Goal: Information Seeking & Learning: Find specific page/section

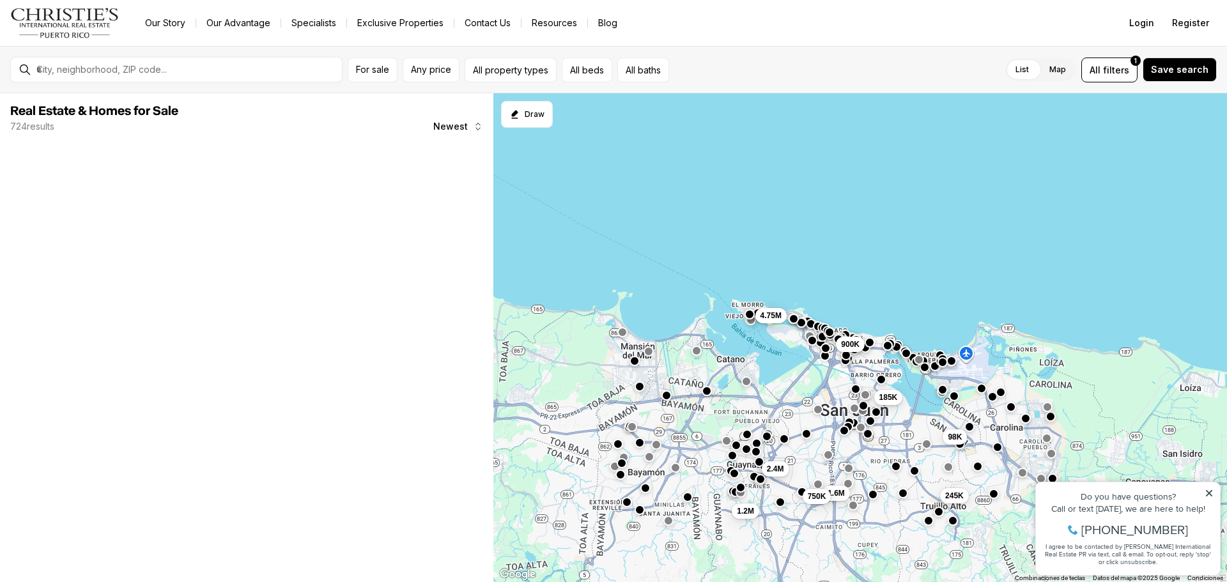
click at [883, 392] on span "185K" at bounding box center [888, 397] width 19 height 10
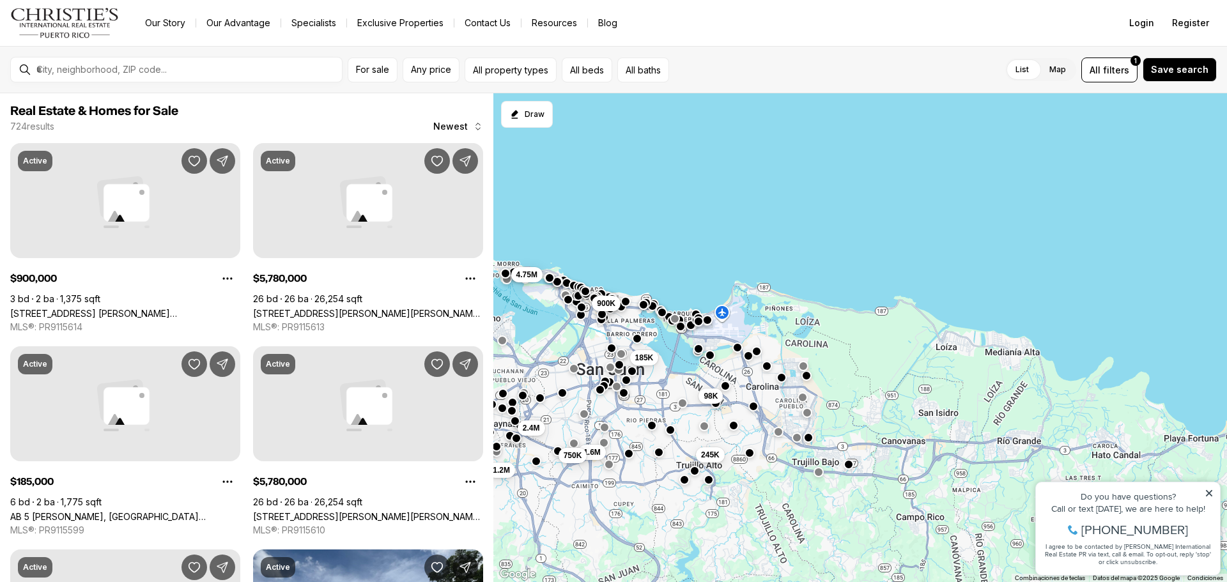
drag, startPoint x: 969, startPoint y: 454, endPoint x: 719, endPoint y: 411, distance: 253.5
click at [719, 411] on div "900K 185K 245K 98K 2.4M 1.2M 1.6M 750K 4.75M" at bounding box center [860, 338] width 734 height 490
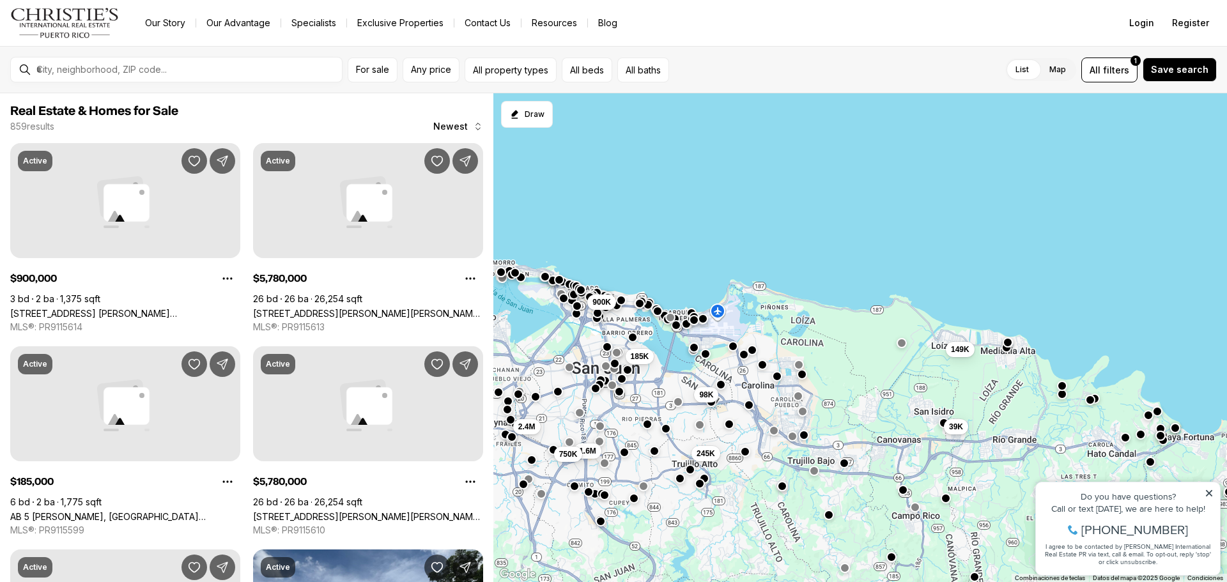
click at [802, 433] on button "button" at bounding box center [804, 435] width 10 height 10
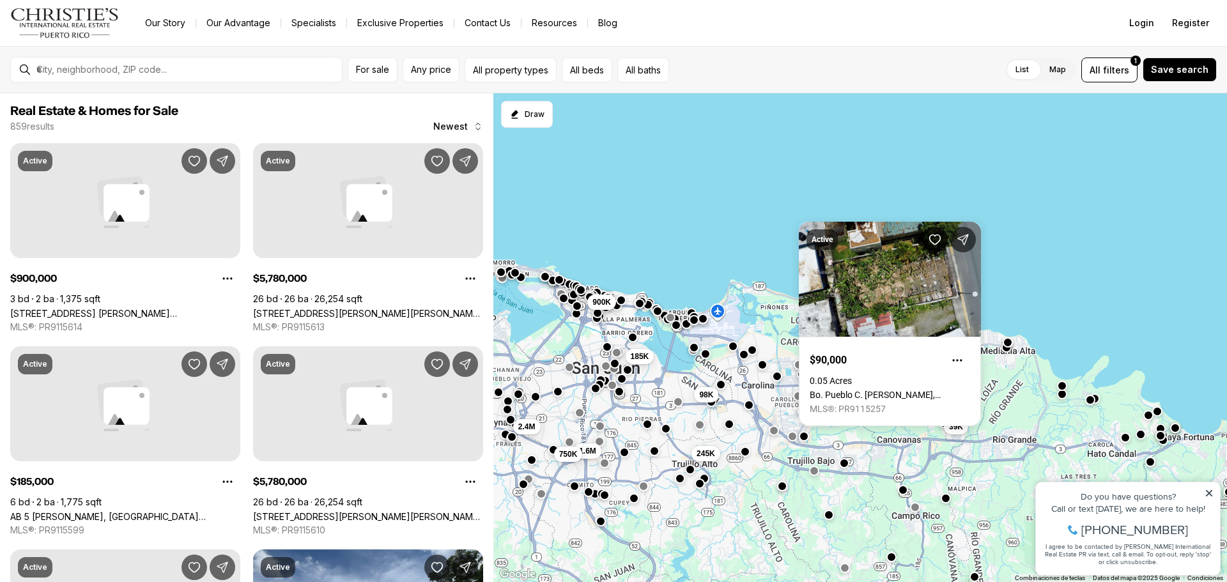
click at [796, 432] on div at bounding box center [792, 436] width 10 height 10
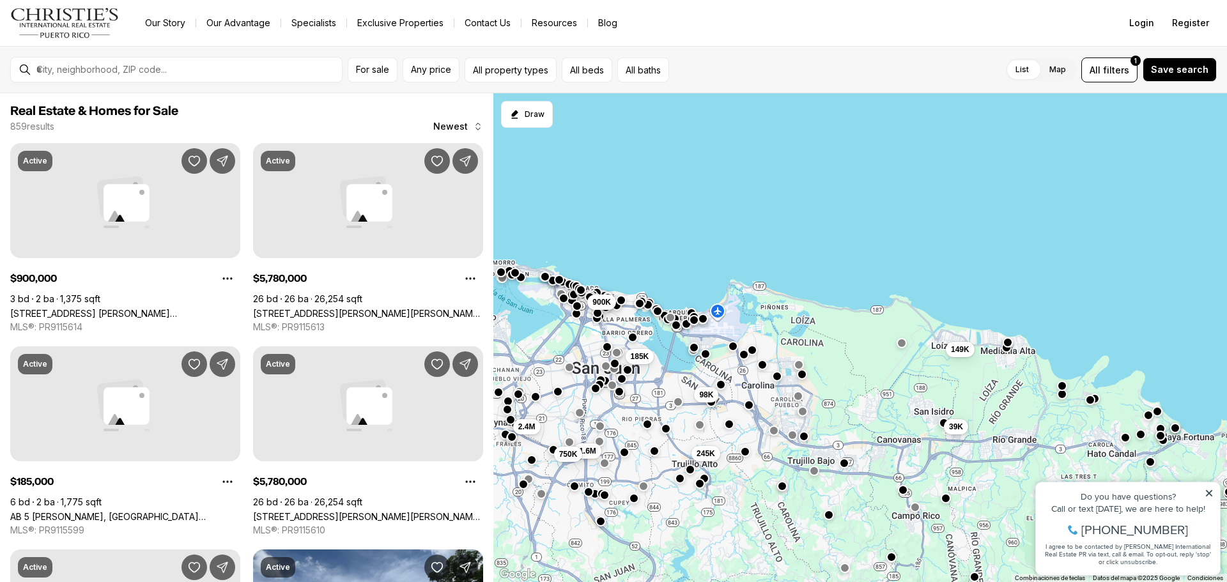
click at [792, 435] on button "button" at bounding box center [792, 435] width 10 height 10
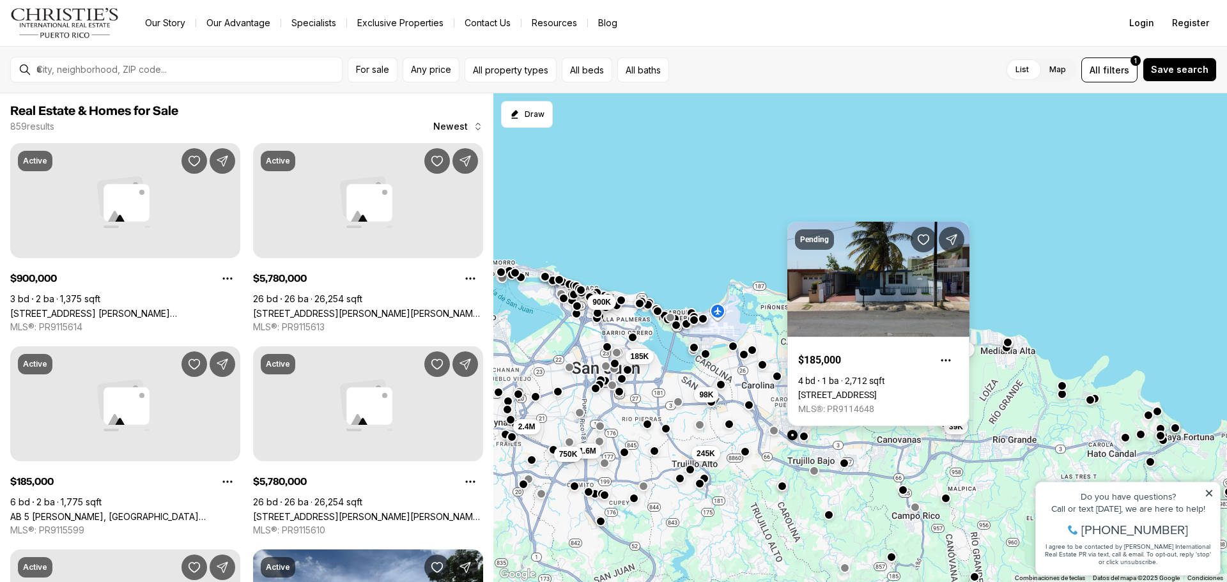
click at [877, 390] on link "Calle 4 F-27 URBANIZACIÓN VILLA COOPERATIVA, CAROLINA PR, 00985" at bounding box center [837, 395] width 79 height 10
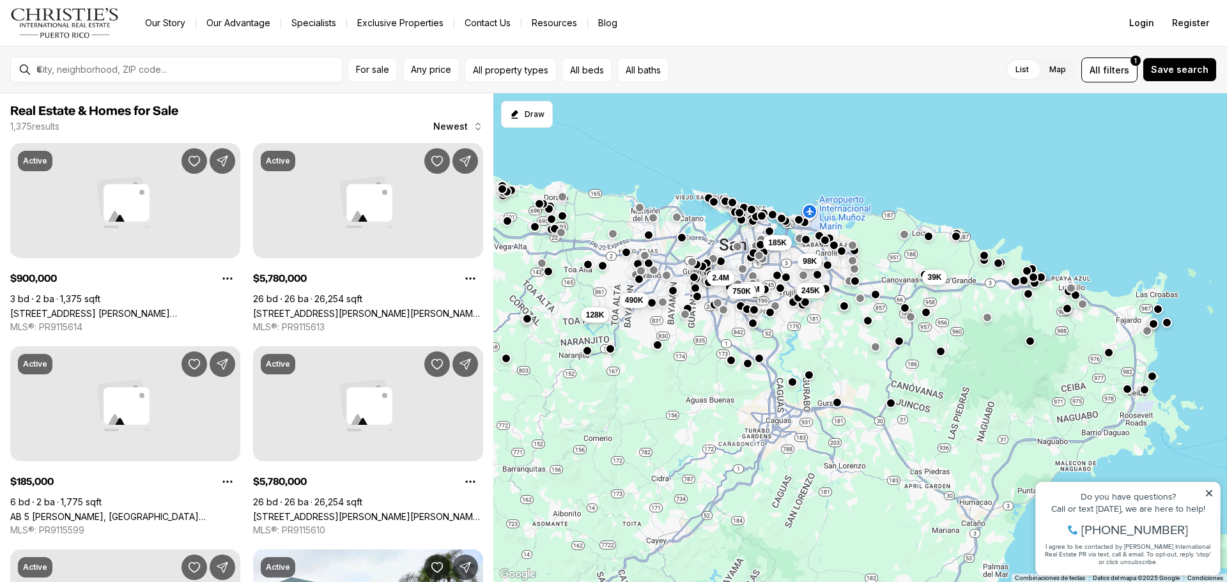
drag, startPoint x: 807, startPoint y: 309, endPoint x: 789, endPoint y: 132, distance: 178.0
click at [789, 132] on div "39K 245K 185K 98K 1.6M 750K 2.4M 128K 490K" at bounding box center [860, 338] width 734 height 490
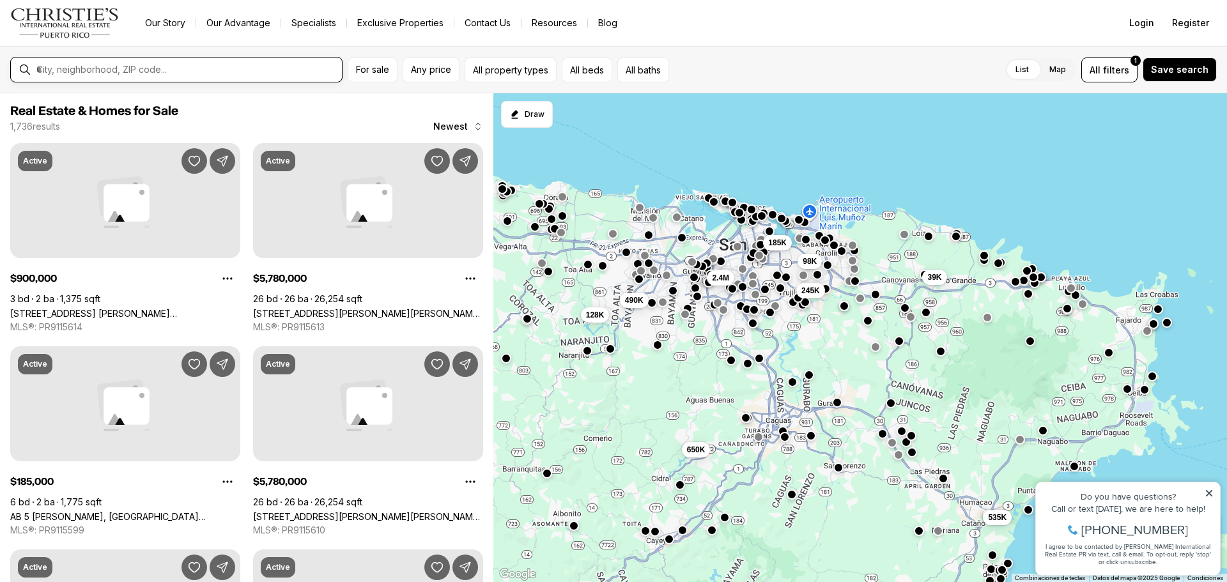
click at [180, 70] on input "text" at bounding box center [186, 70] width 300 height 12
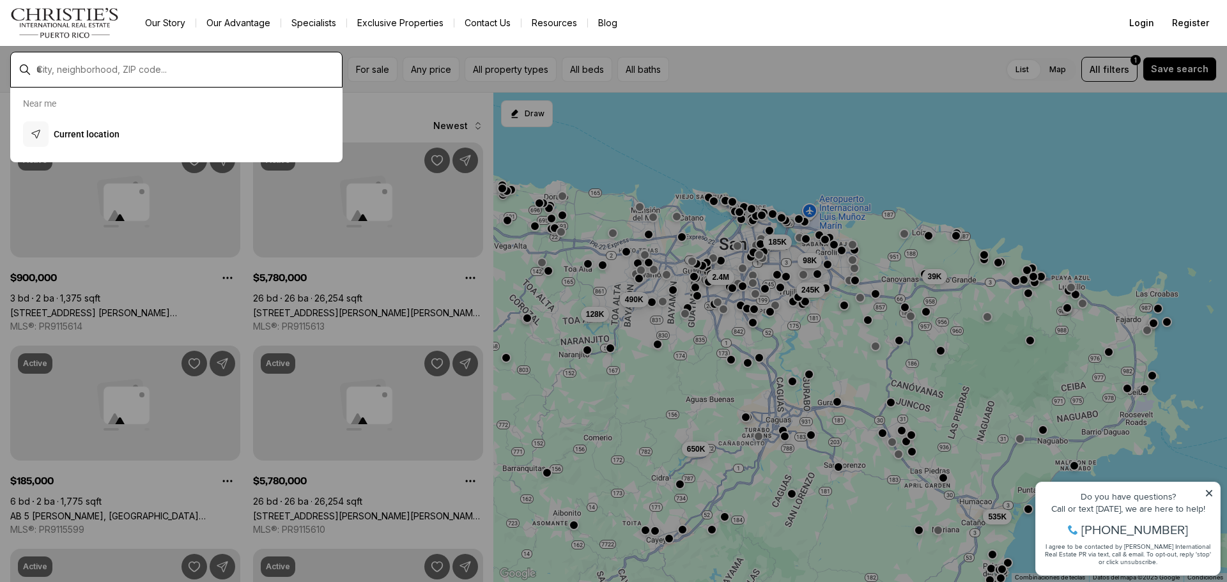
type input "*"
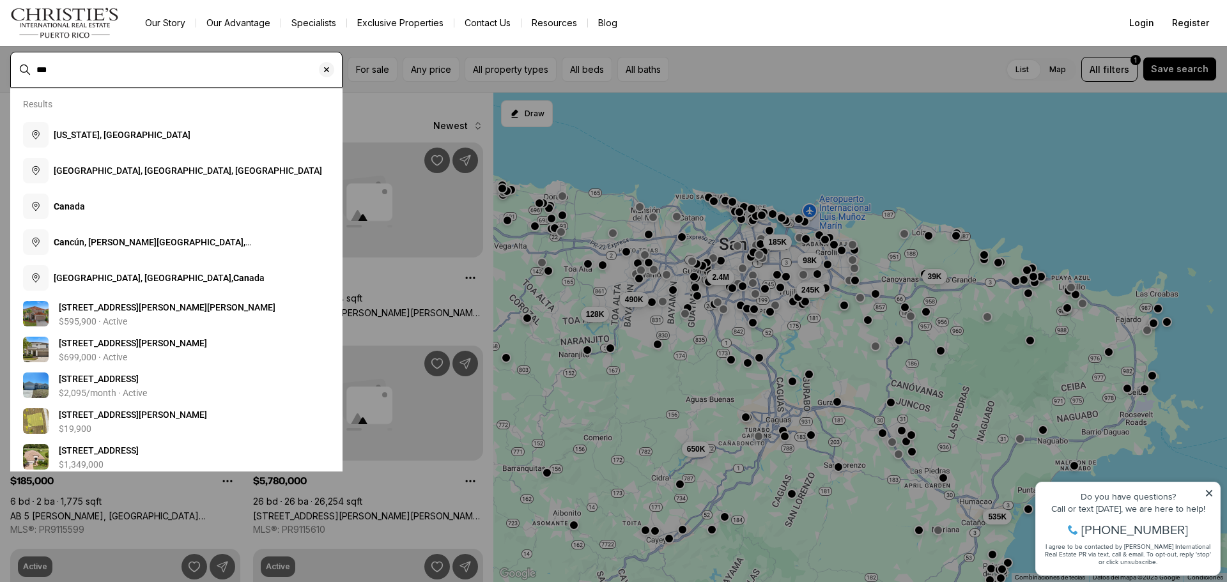
click at [180, 70] on input "***" at bounding box center [186, 70] width 300 height 12
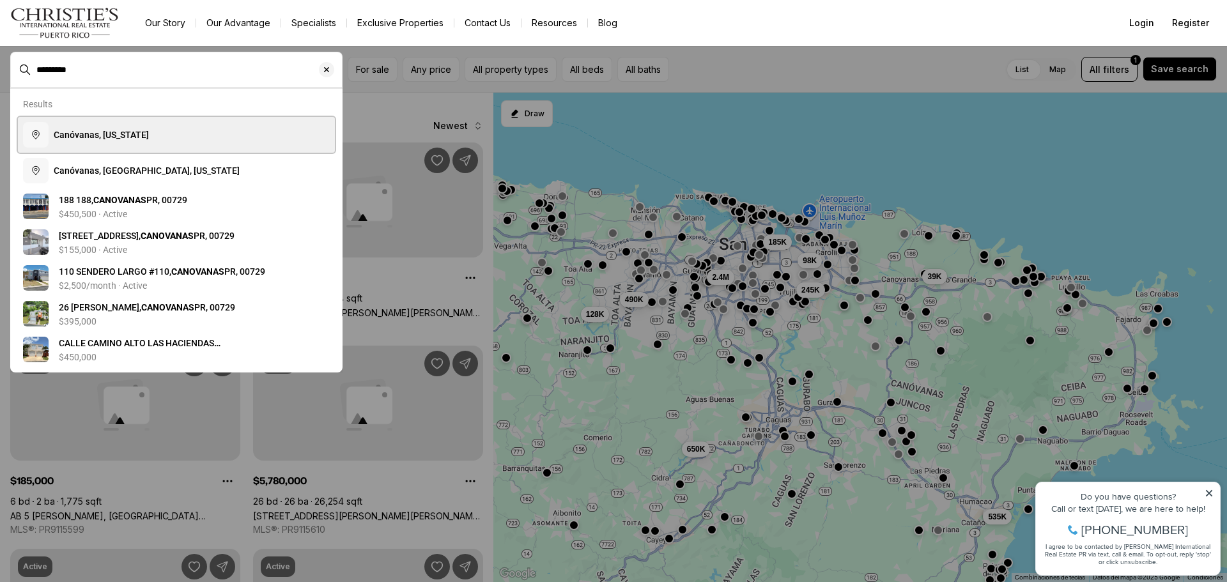
click at [126, 128] on button "Canóvanas, [US_STATE]" at bounding box center [176, 135] width 317 height 36
type input "**********"
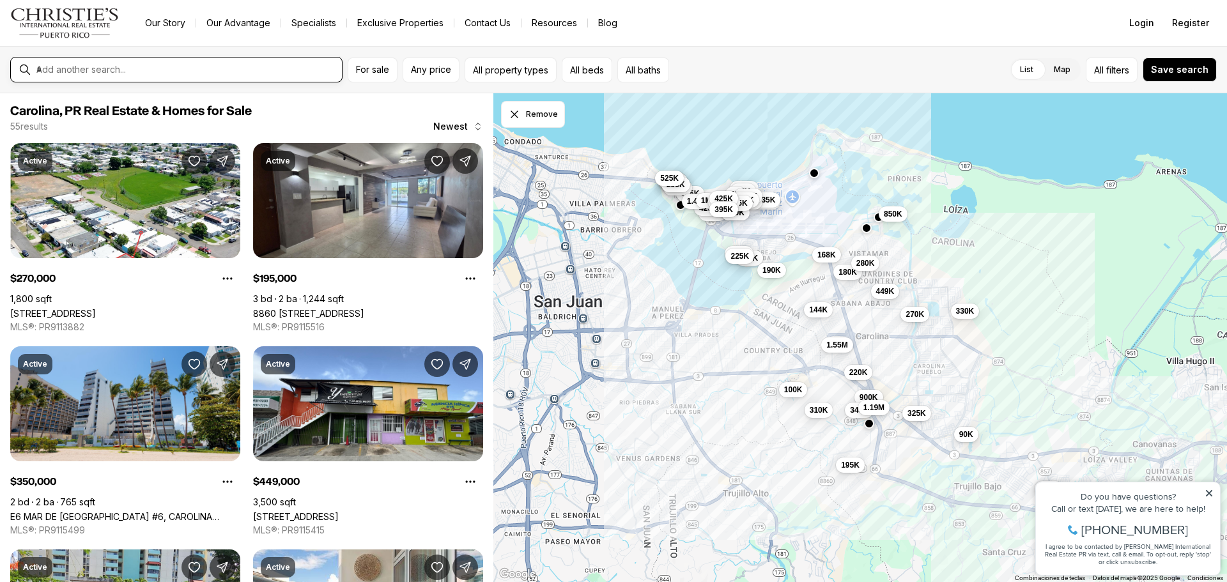
click at [162, 75] on input "text" at bounding box center [186, 70] width 300 height 12
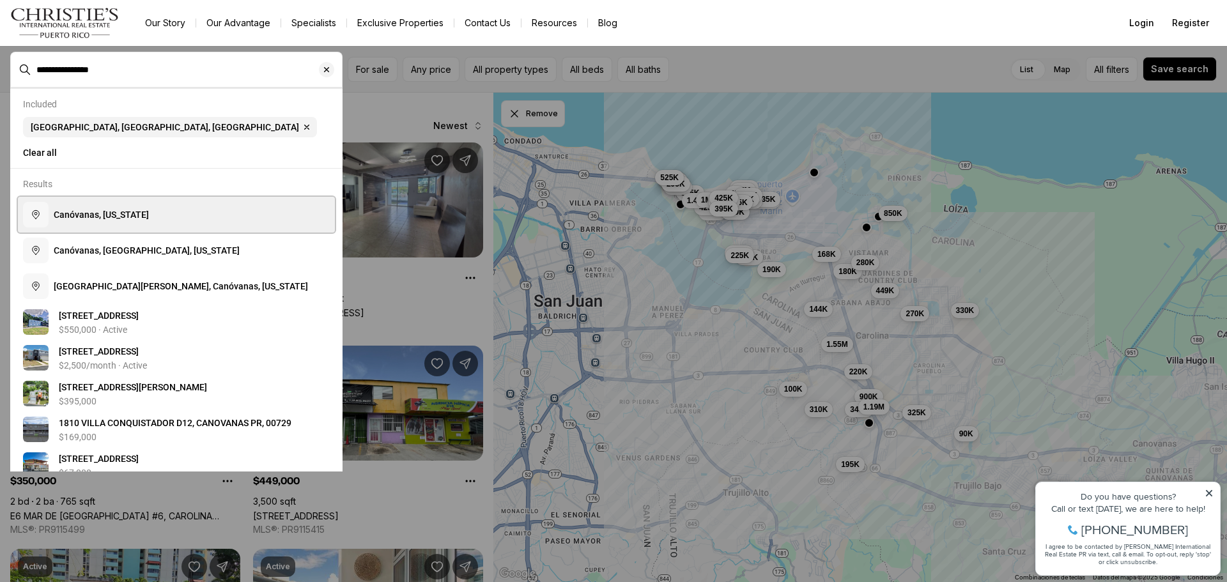
click at [121, 213] on button "Canóvanas, [US_STATE]" at bounding box center [176, 215] width 317 height 36
type input "**********"
